Goal: Check status: Check status

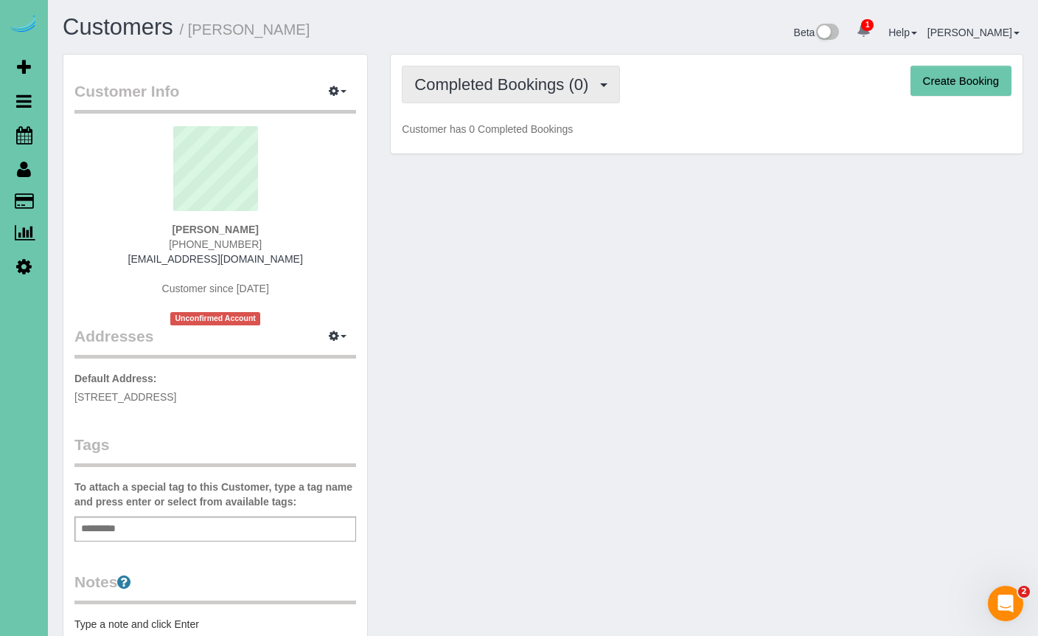
click at [506, 80] on span "Completed Bookings (0)" at bounding box center [504, 84] width 181 height 18
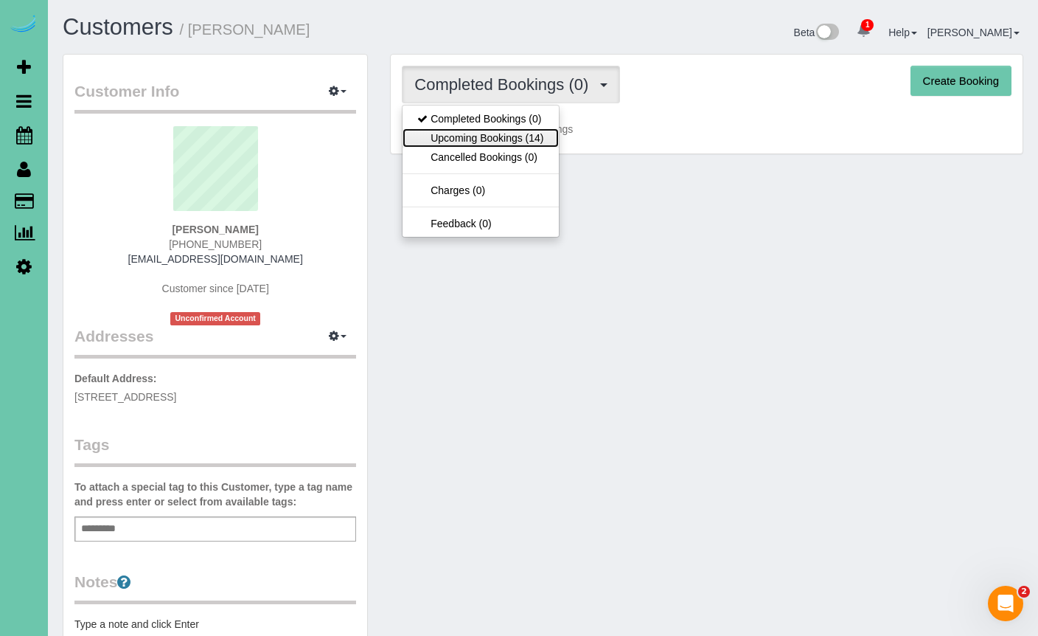
click at [531, 140] on link "Upcoming Bookings (14)" at bounding box center [481, 137] width 156 height 19
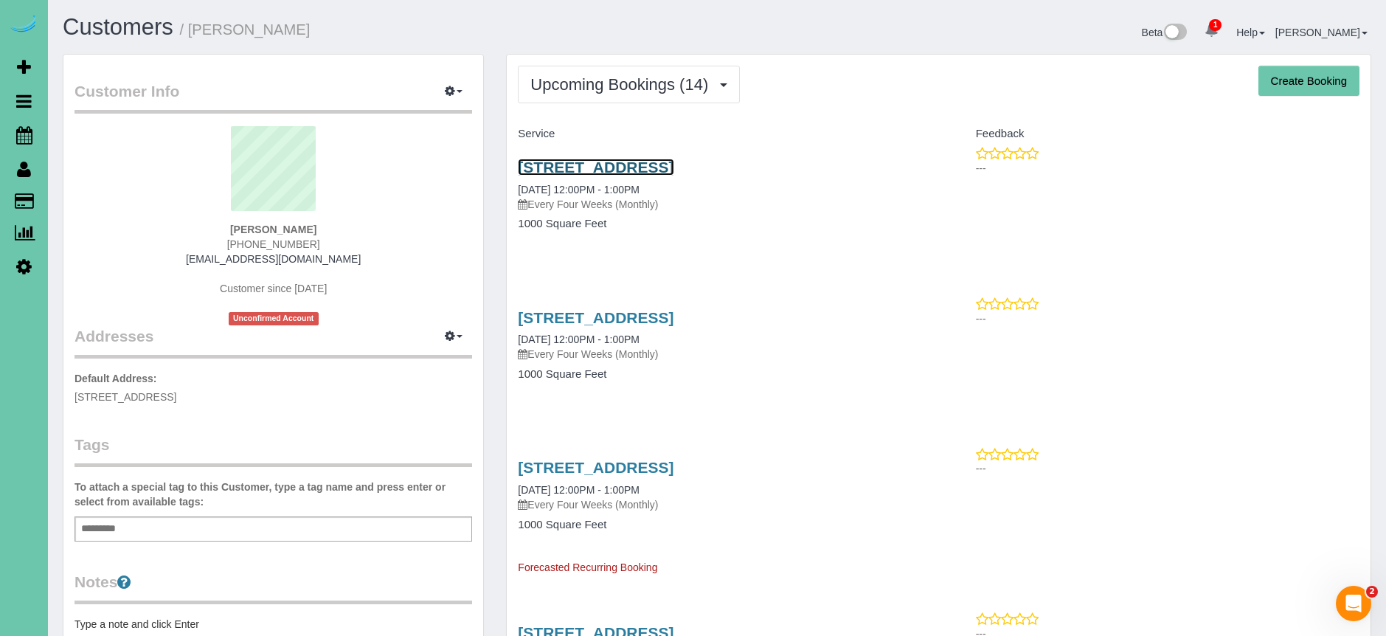
click at [673, 164] on link "[STREET_ADDRESS]" at bounding box center [596, 167] width 156 height 17
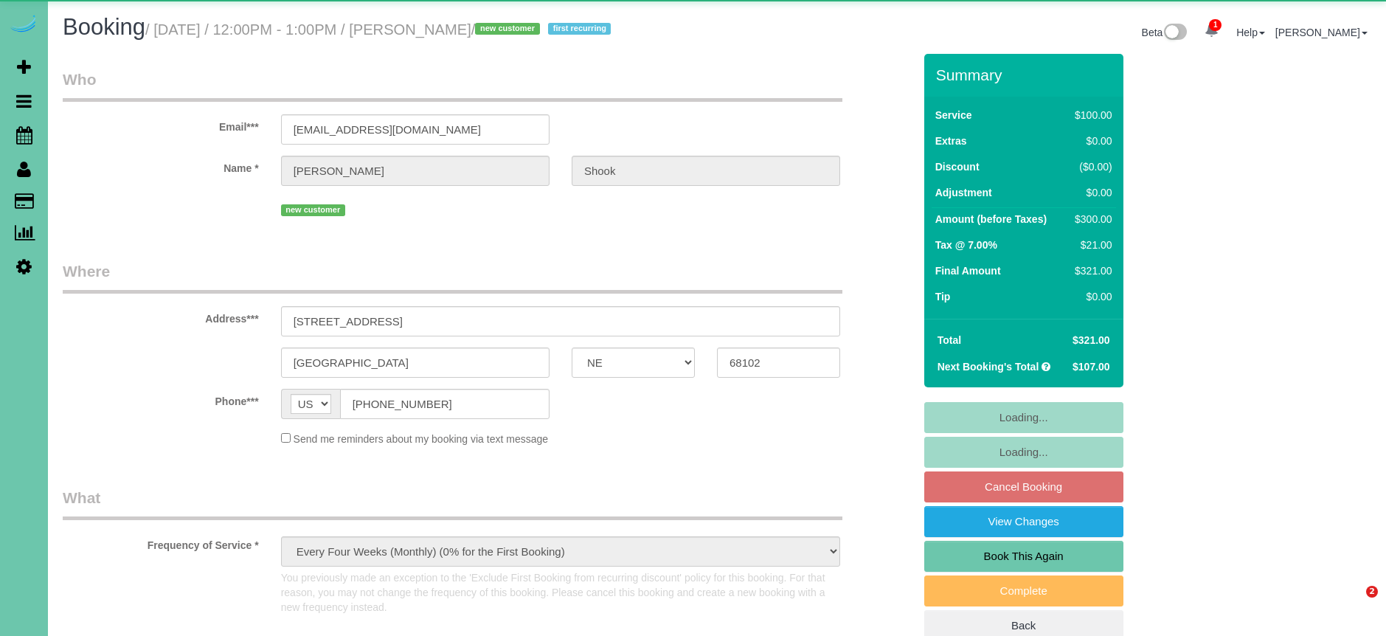
select select "NE"
select select "object:658"
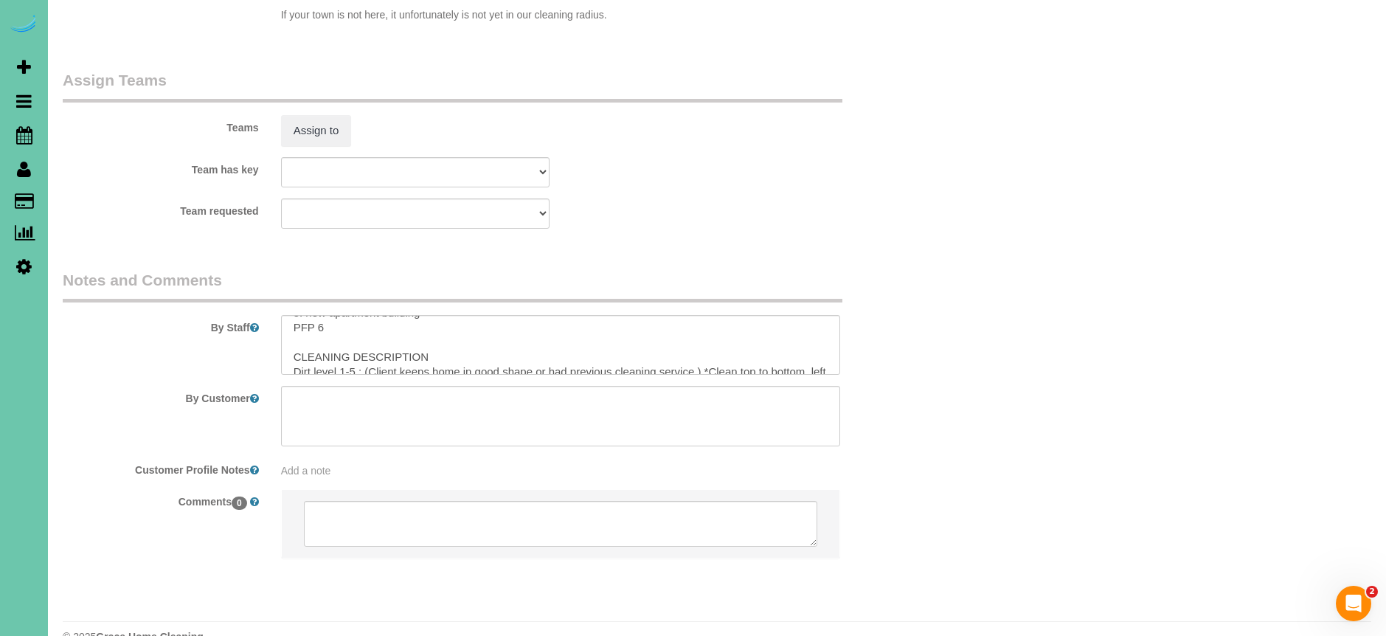
scroll to position [100, 0]
